Goal: Task Accomplishment & Management: Manage account settings

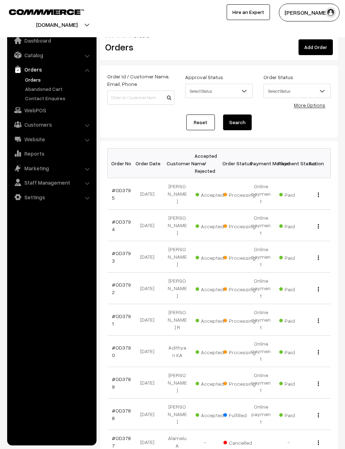
click at [197, 117] on link "Reset" at bounding box center [200, 122] width 29 height 16
click at [127, 181] on td "#OD3796" at bounding box center [122, 193] width 28 height 31
click at [215, 189] on span "Accepted" at bounding box center [214, 193] width 36 height 9
click at [124, 187] on link "#OD3796" at bounding box center [121, 194] width 19 height 14
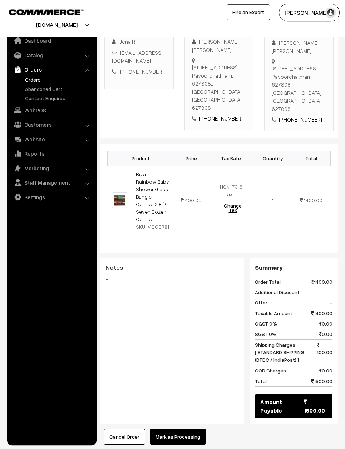
scroll to position [141, 0]
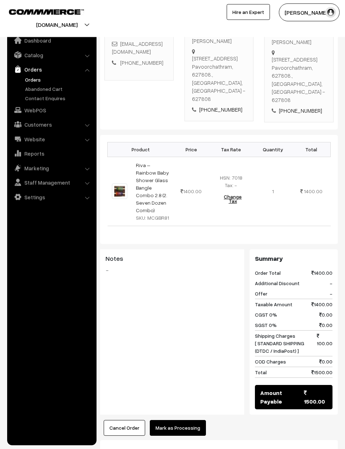
click at [184, 420] on button "Mark as Processing" at bounding box center [178, 428] width 56 height 16
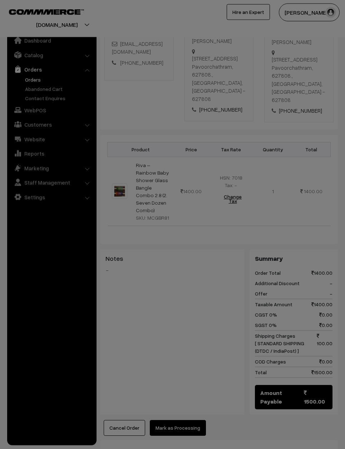
scroll to position [141, 0]
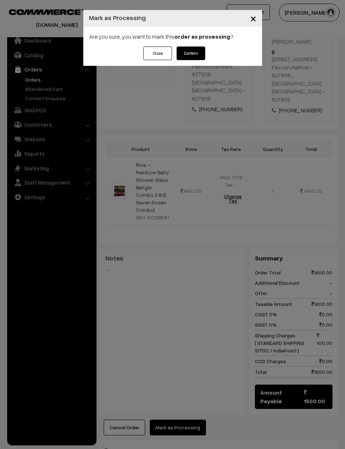
click at [192, 59] on button "Confirm" at bounding box center [191, 54] width 29 height 14
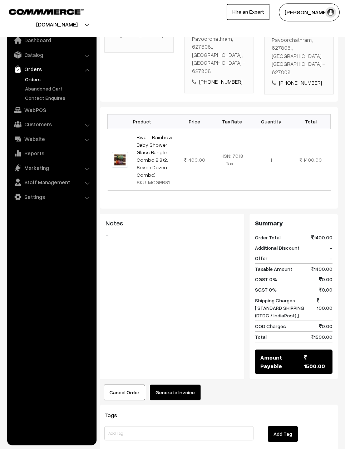
scroll to position [168, 0]
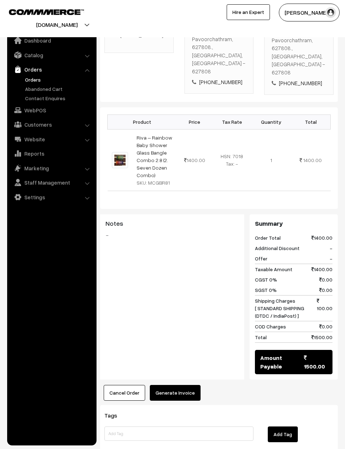
click at [182, 385] on button "Generate Invoice" at bounding box center [175, 393] width 51 height 16
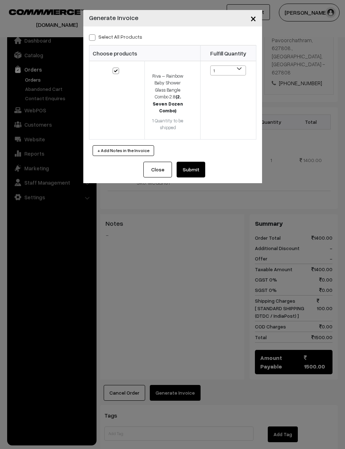
click at [83, 36] on div "Select All Products Choose products Fulfill Quantity 1 1" at bounding box center [172, 93] width 179 height 135
click at [102, 33] on label "Select All Products" at bounding box center [115, 37] width 53 height 8
click at [94, 34] on input "Select All Products" at bounding box center [91, 36] width 5 height 5
checkbox input "true"
click at [195, 172] on button "Submit" at bounding box center [191, 170] width 29 height 16
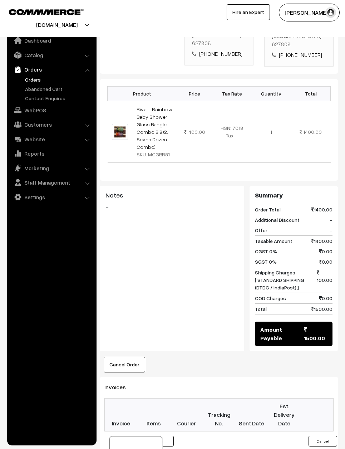
scroll to position [343, 0]
